Goal: Check status: Check status

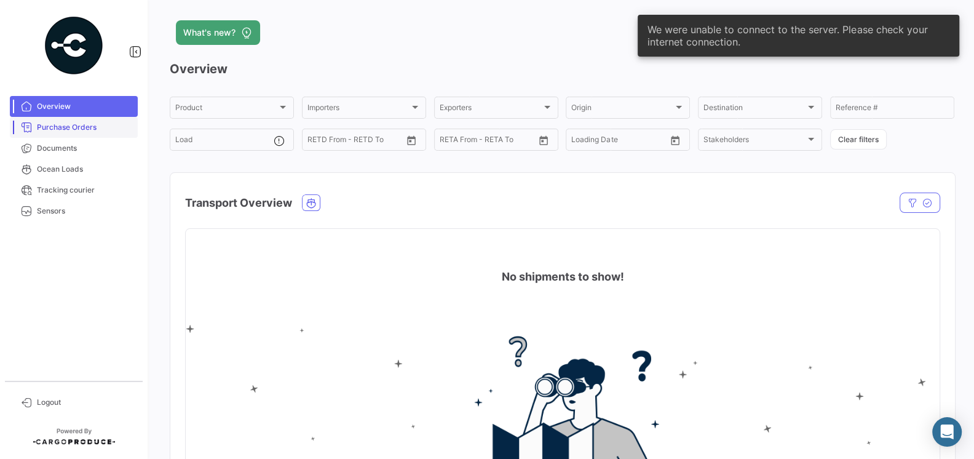
click at [71, 127] on span "Purchase Orders" at bounding box center [85, 127] width 96 height 11
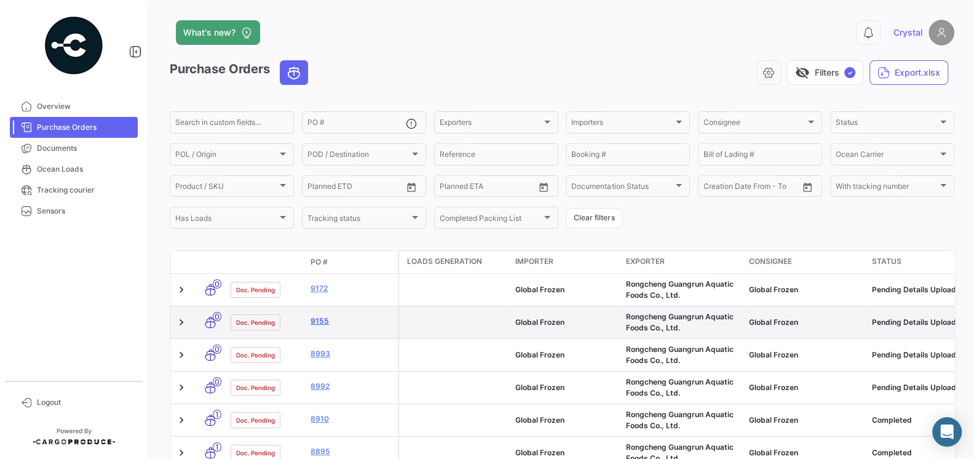
click at [322, 325] on link "9155" at bounding box center [352, 321] width 82 height 11
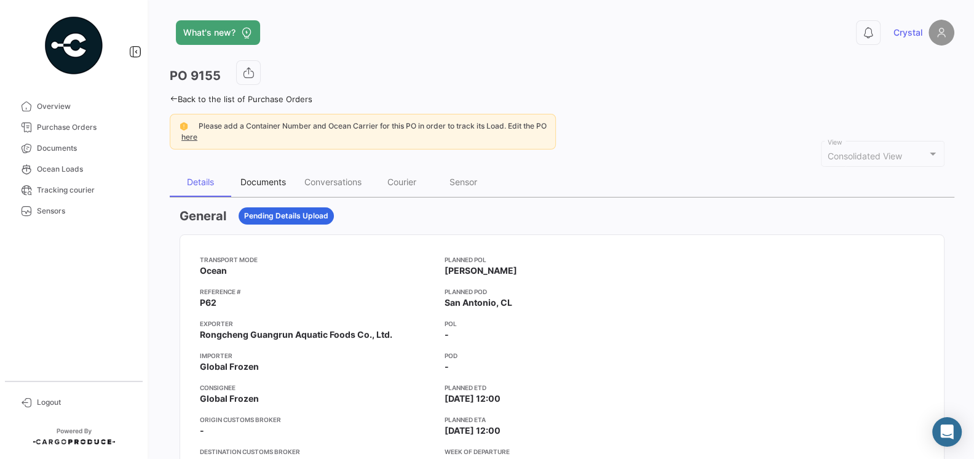
click at [264, 180] on div "Documents" at bounding box center [263, 182] width 46 height 10
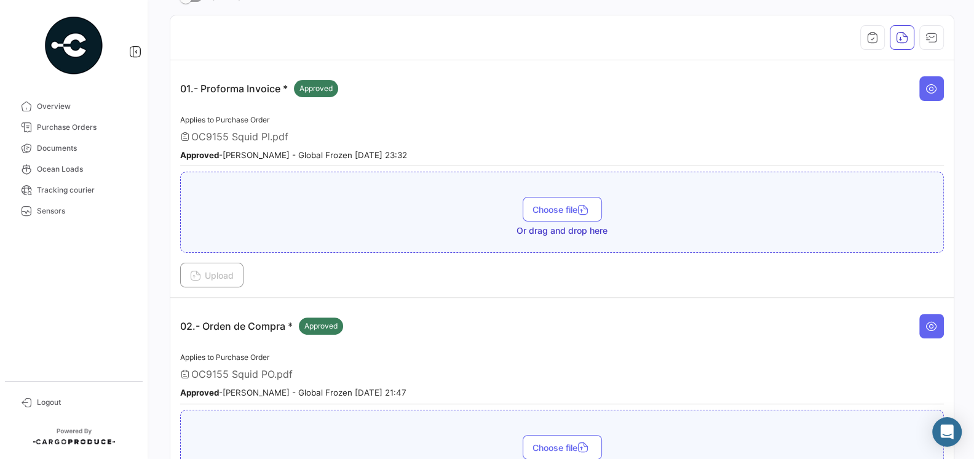
scroll to position [51, 0]
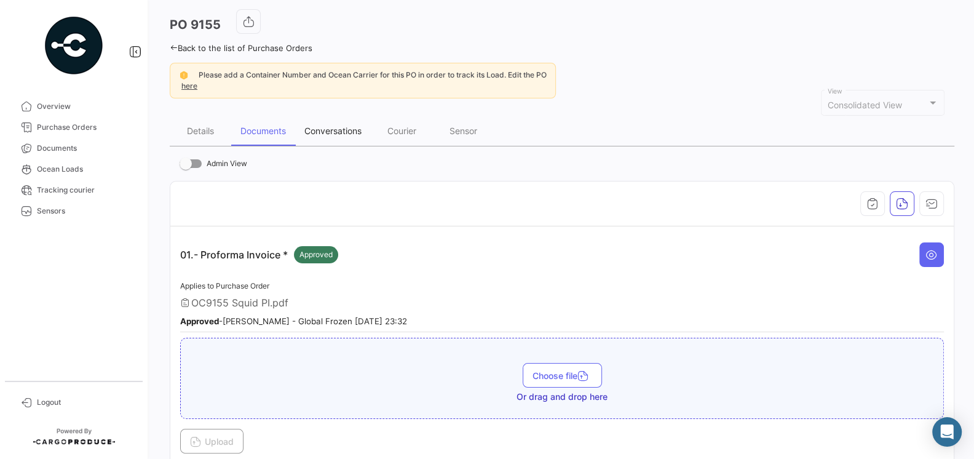
click at [336, 130] on div "Conversations" at bounding box center [332, 130] width 57 height 10
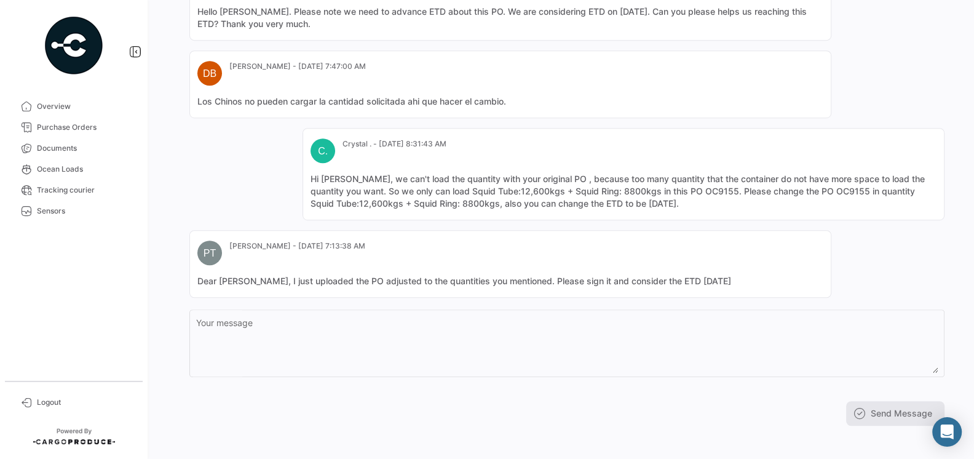
scroll to position [587, 0]
click at [66, 123] on span "Purchase Orders" at bounding box center [85, 127] width 96 height 11
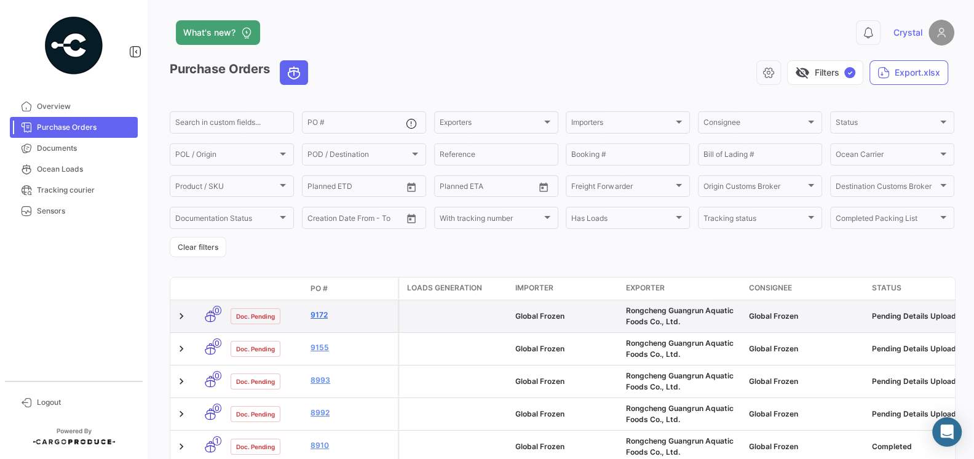
click at [322, 314] on link "9172" at bounding box center [352, 314] width 82 height 11
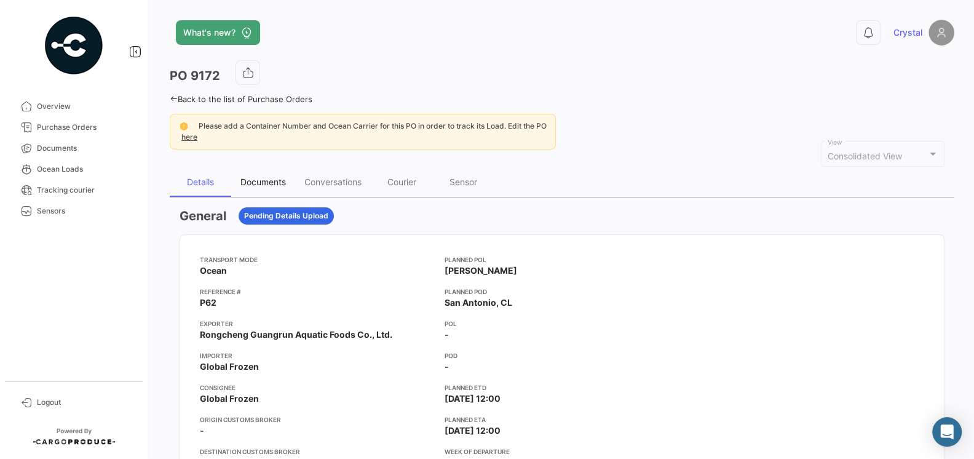
click at [255, 179] on div "Documents" at bounding box center [263, 182] width 46 height 10
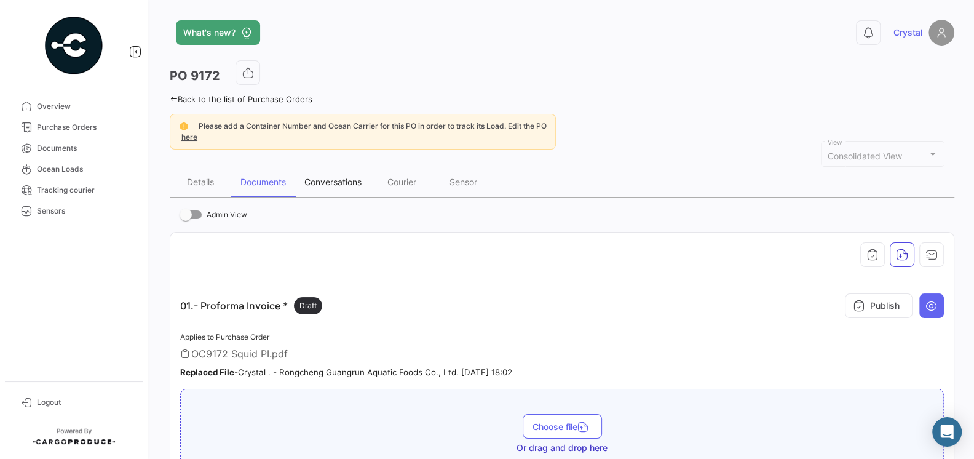
click at [334, 175] on div "Conversations" at bounding box center [333, 182] width 76 height 30
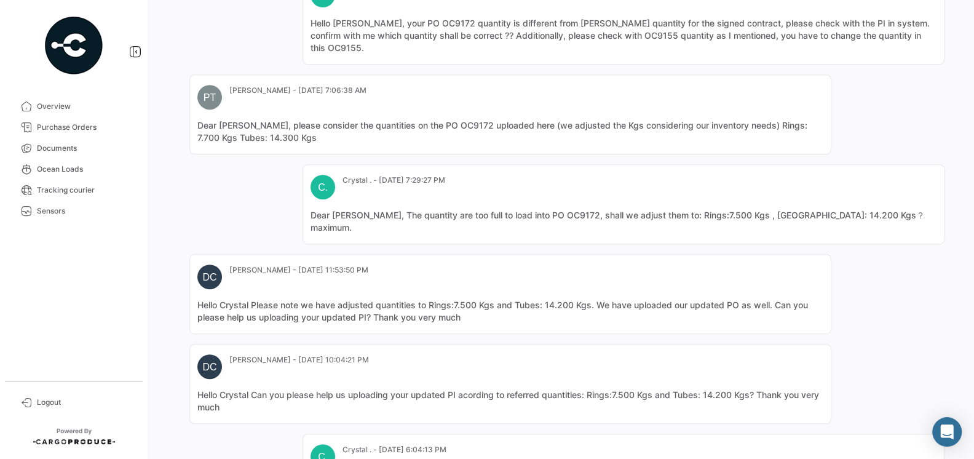
scroll to position [664, 0]
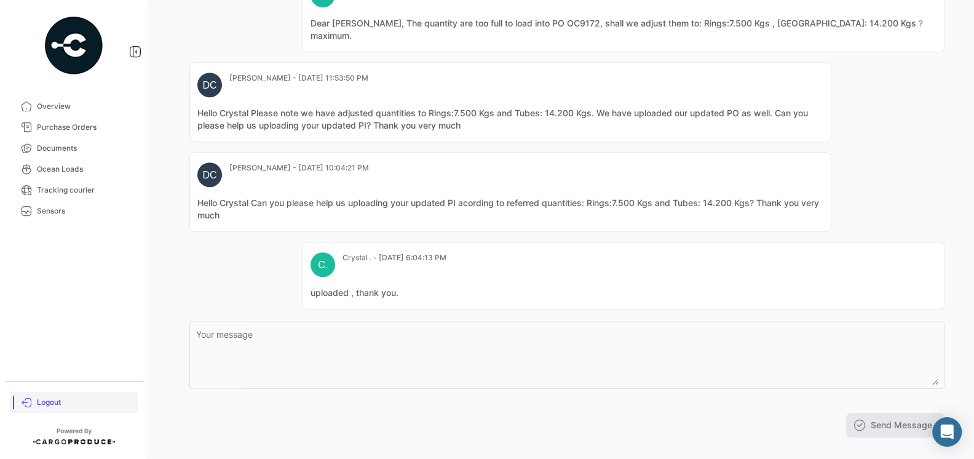
click at [48, 400] on span "Logout" at bounding box center [85, 402] width 96 height 11
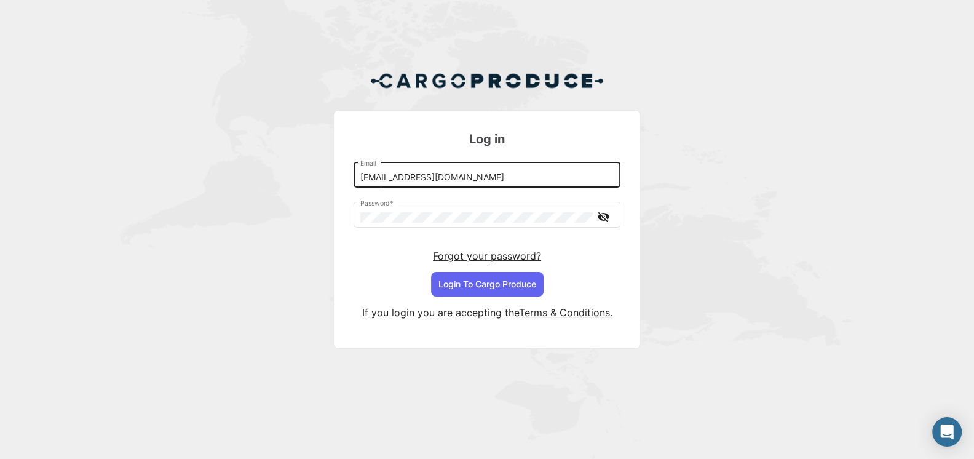
click at [440, 183] on input "[EMAIL_ADDRESS][DOMAIN_NAME]" at bounding box center [487, 177] width 254 height 10
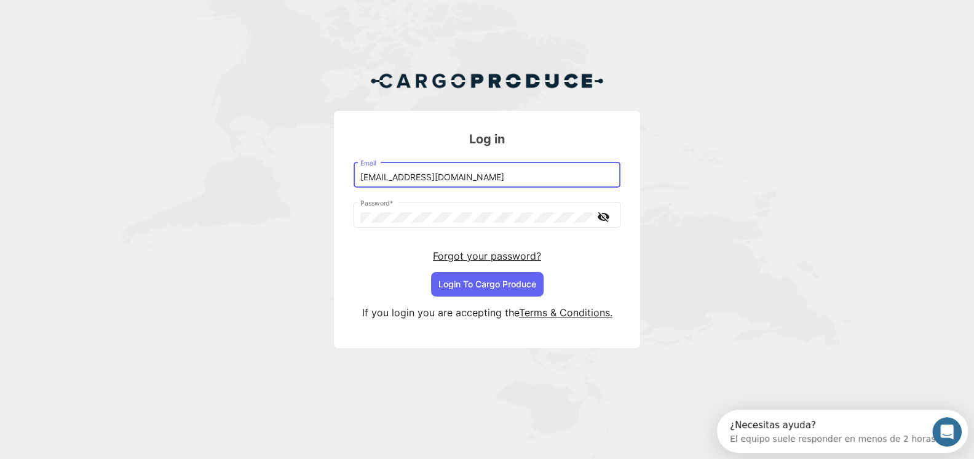
type input "[EMAIL_ADDRESS][DOMAIN_NAME]"
click at [517, 282] on button "Login To Cargo Produce" at bounding box center [487, 284] width 113 height 25
